Goal: Find specific page/section: Find specific page/section

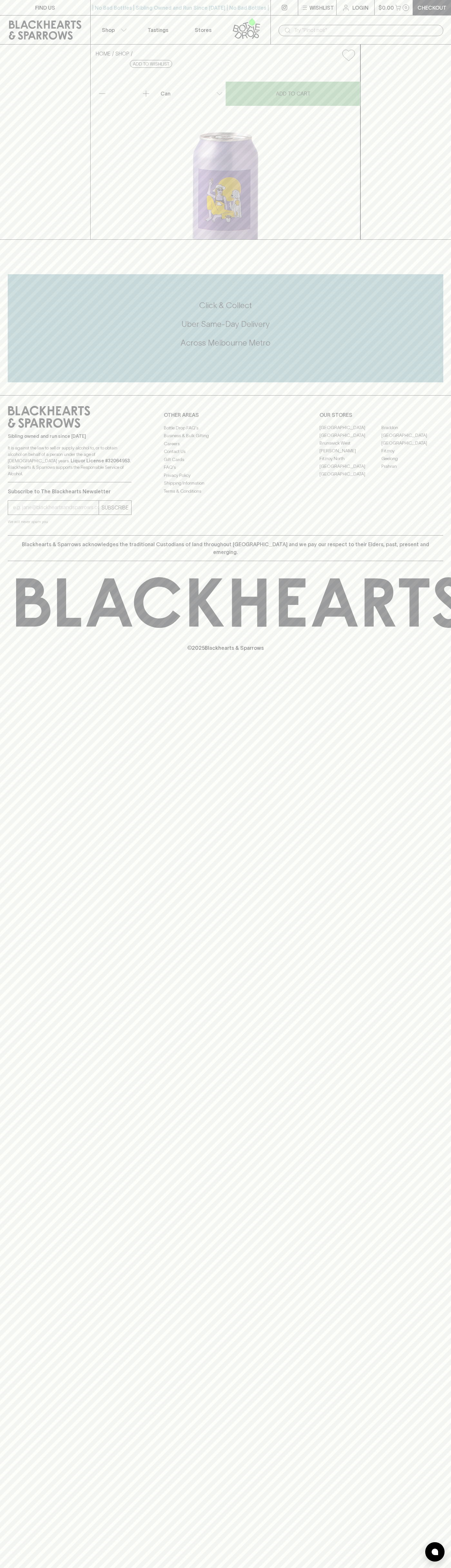
click at [83, 5] on link "FIND US" at bounding box center [45, 7] width 91 height 15
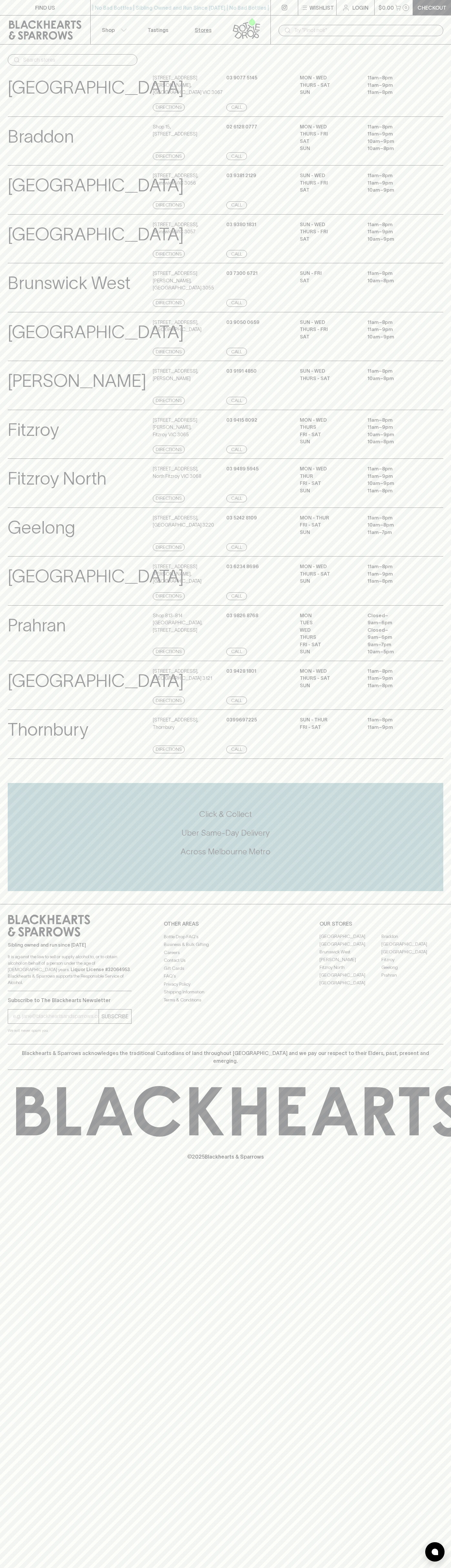
click at [364, 1567] on html "FIND US | No Bad Bottles | Sibling Owned and Run Since [DATE] | No Bad Bottles …" at bounding box center [225, 784] width 451 height 1568
click at [5, 661] on div "Prahran View Store Details Shop [STREET_ADDRESS] Directions [PHONE_NUMBER] Call…" at bounding box center [225, 632] width 451 height 55
